Goal: Information Seeking & Learning: Learn about a topic

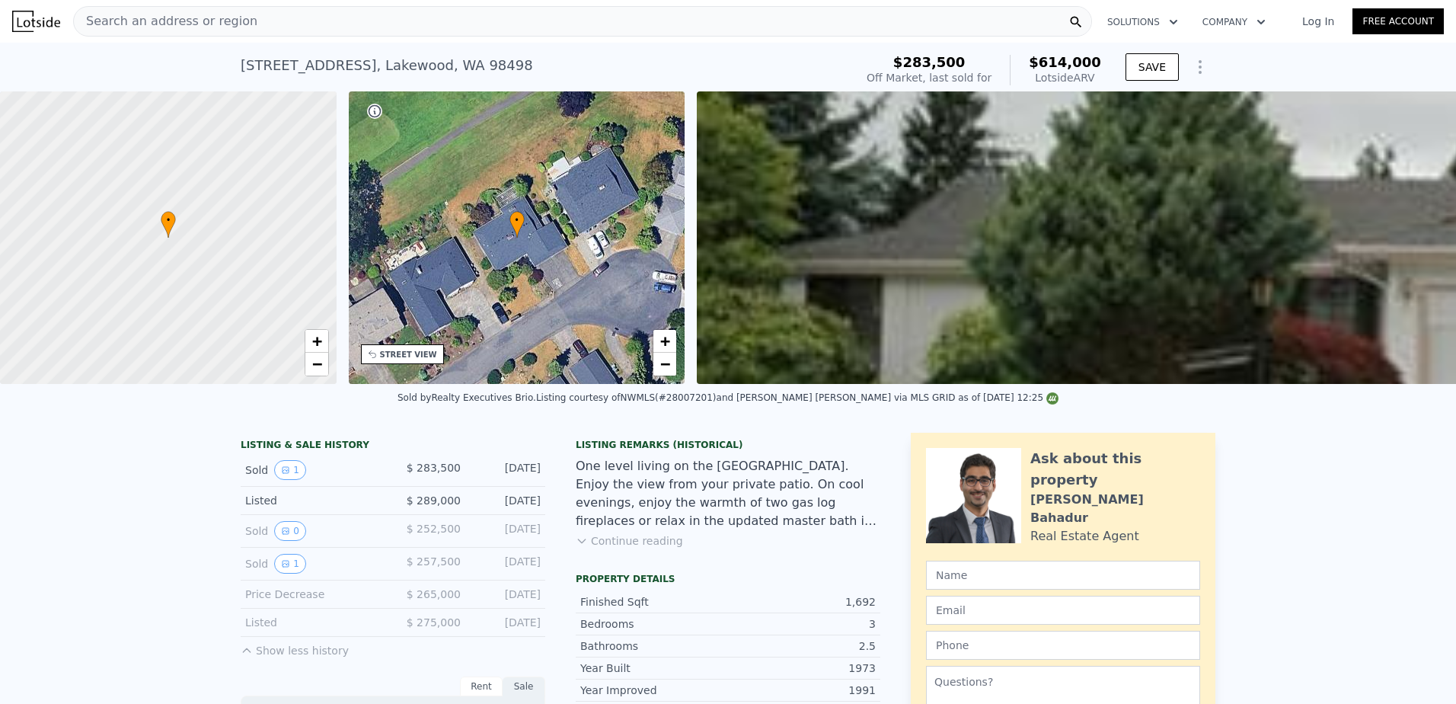
click at [245, 18] on div "Search an address or region" at bounding box center [582, 21] width 1019 height 30
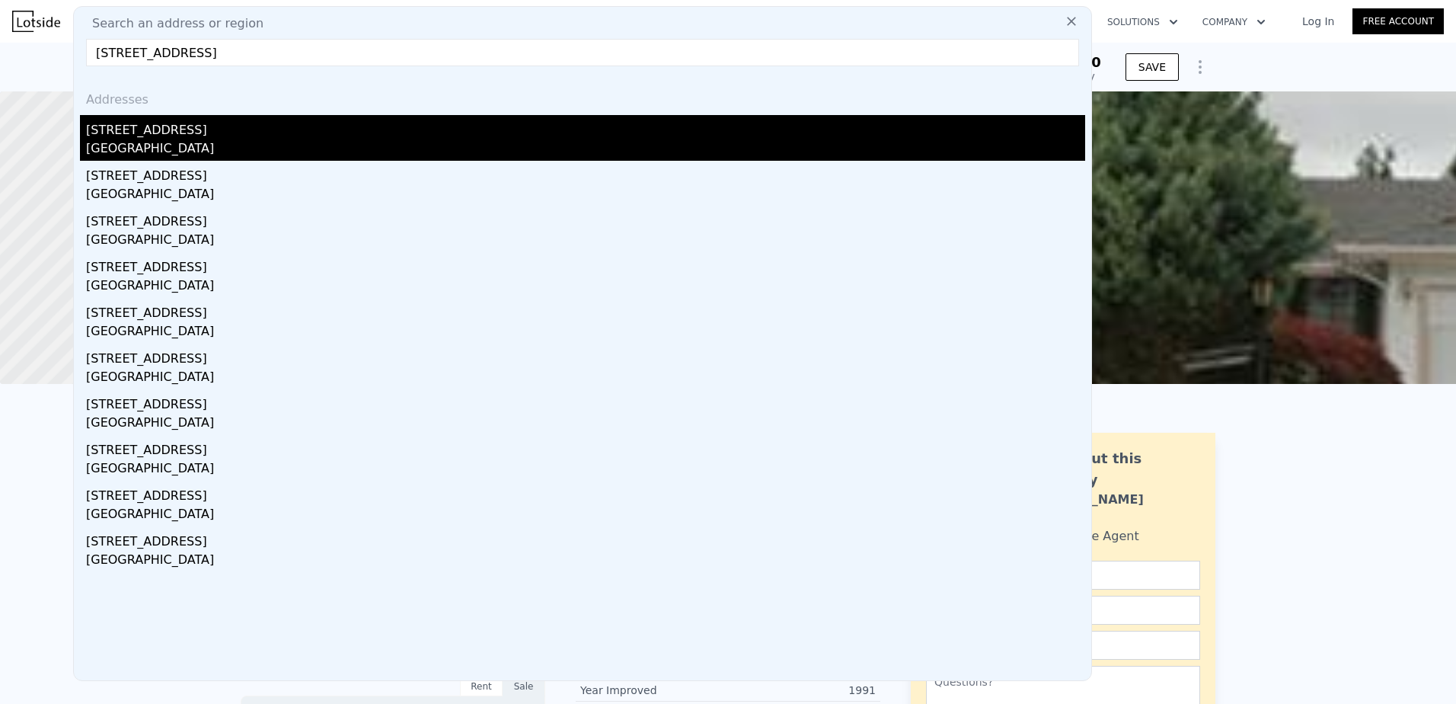
type input "[STREET_ADDRESS]"
click at [216, 129] on div "[STREET_ADDRESS]" at bounding box center [585, 127] width 999 height 24
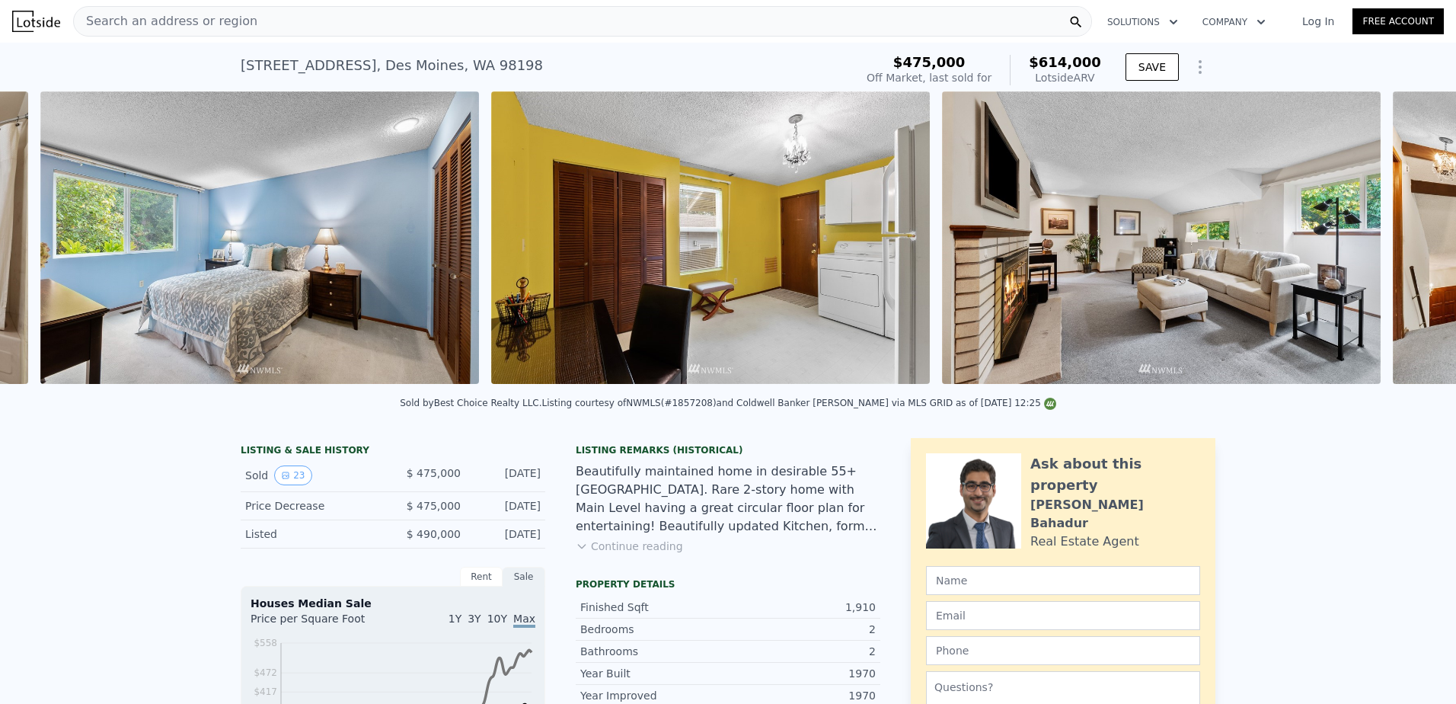
scroll to position [0, 6108]
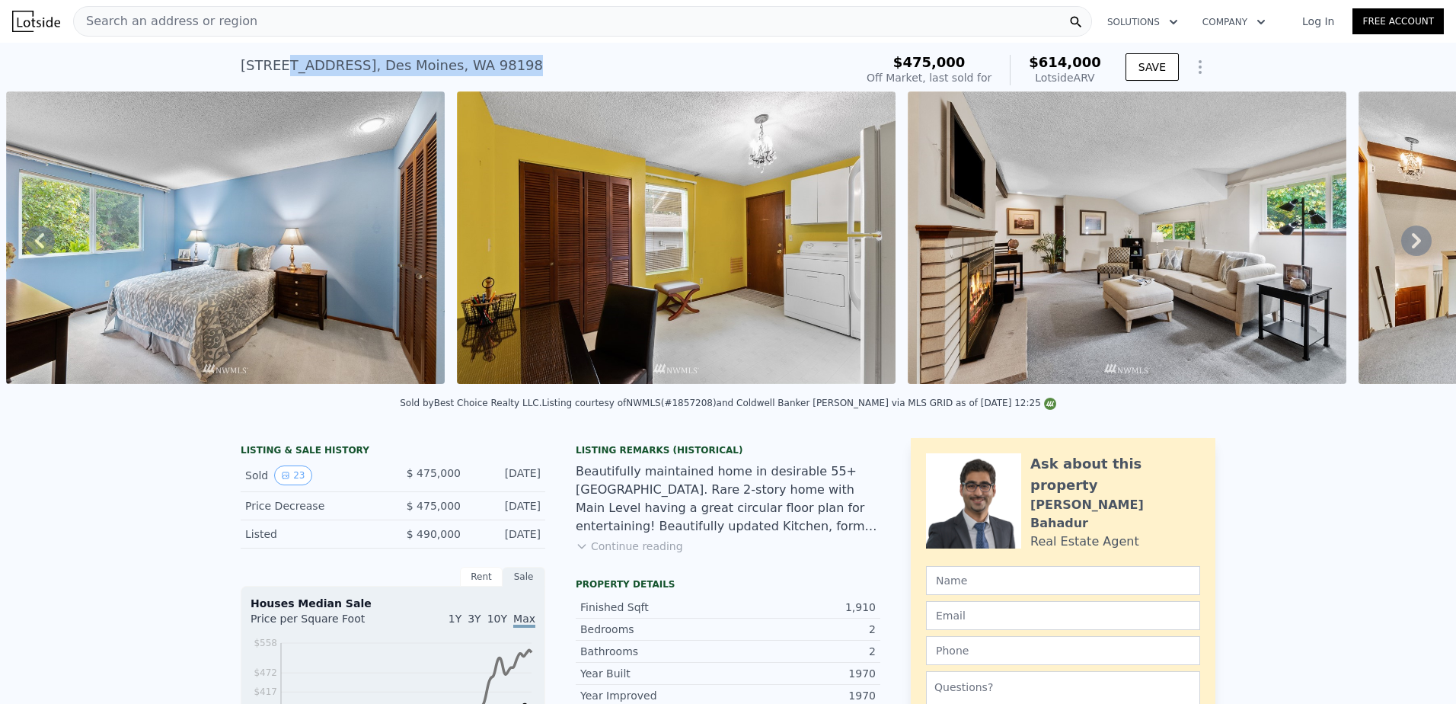
drag, startPoint x: 276, startPoint y: 69, endPoint x: 500, endPoint y: 77, distance: 224.8
click at [500, 77] on div "[STREET_ADDRESS] Sold [DATE] for $475k (~ARV $614k )" at bounding box center [545, 70] width 608 height 43
copy div "[STREET_ADDRESS]"
click at [555, 65] on div "[STREET_ADDRESS] Sold [DATE] for $475k (~ARV $614k )" at bounding box center [545, 70] width 608 height 43
click at [499, 62] on div "[STREET_ADDRESS] Sold [DATE] for $475k (~ARV $614k )" at bounding box center [545, 70] width 608 height 43
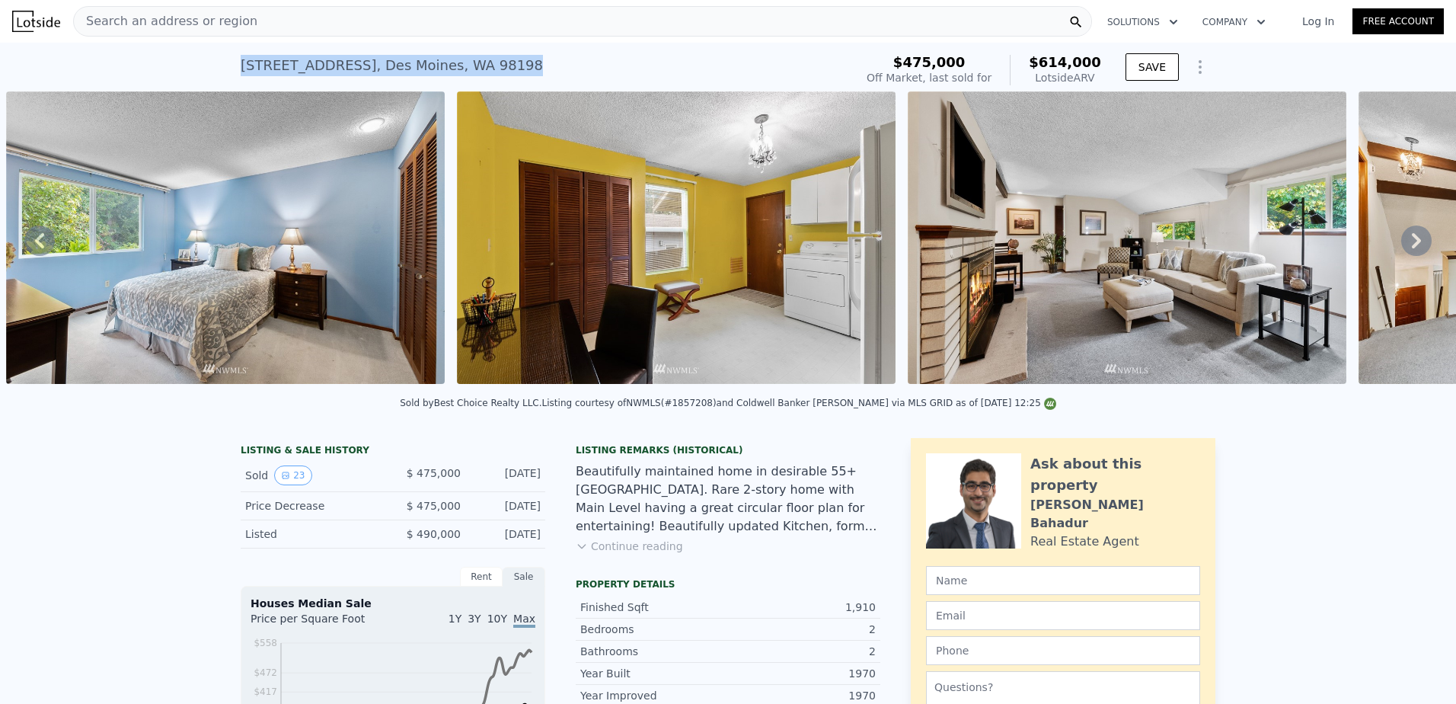
drag, startPoint x: 494, startPoint y: 67, endPoint x: 226, endPoint y: 80, distance: 268.4
click at [226, 80] on div "[STREET_ADDRESS] Sold [DATE] for $475k (~ARV $614k ) $475,000 Off Market, last …" at bounding box center [728, 67] width 1456 height 49
copy div "[STREET_ADDRESS]"
click at [370, 77] on div "[STREET_ADDRESS] Sold [DATE] for $475k (~ARV $614k )" at bounding box center [545, 70] width 608 height 43
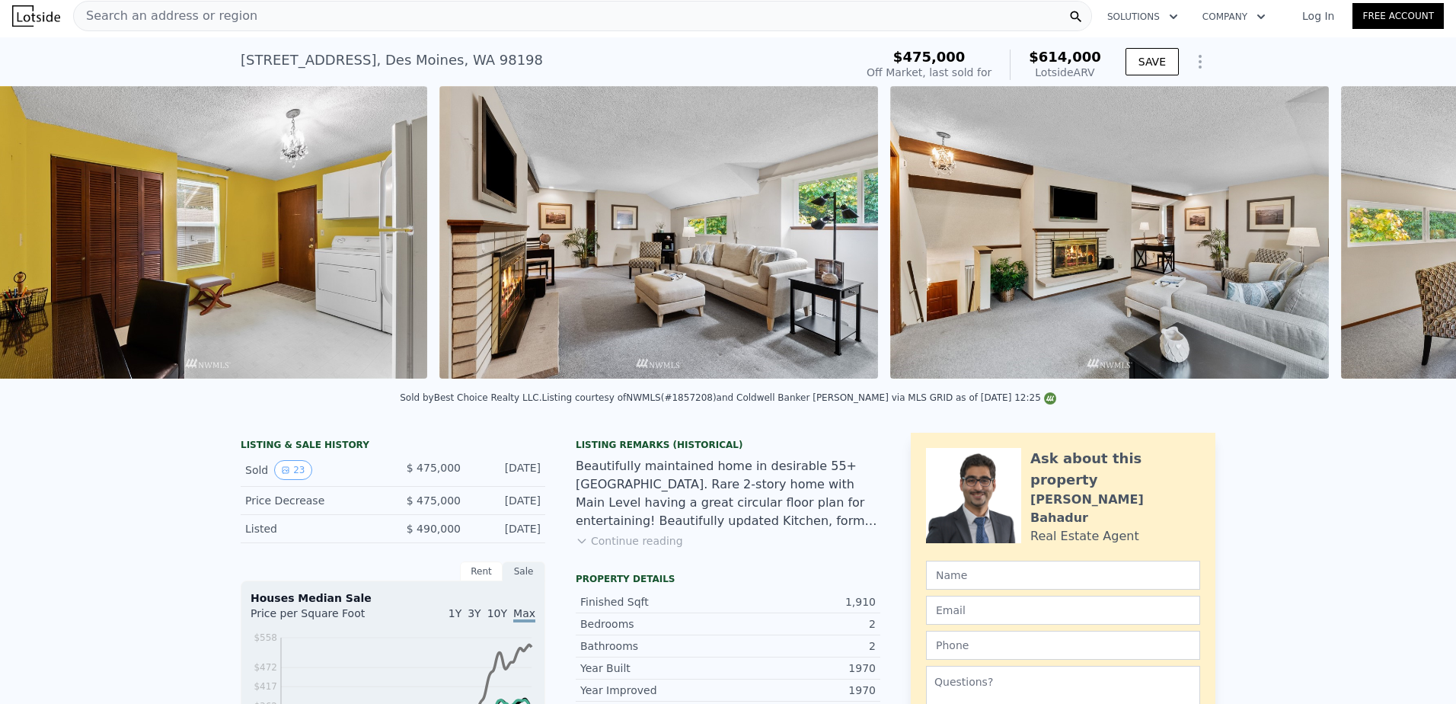
scroll to position [0, 6559]
